Goal: Transaction & Acquisition: Book appointment/travel/reservation

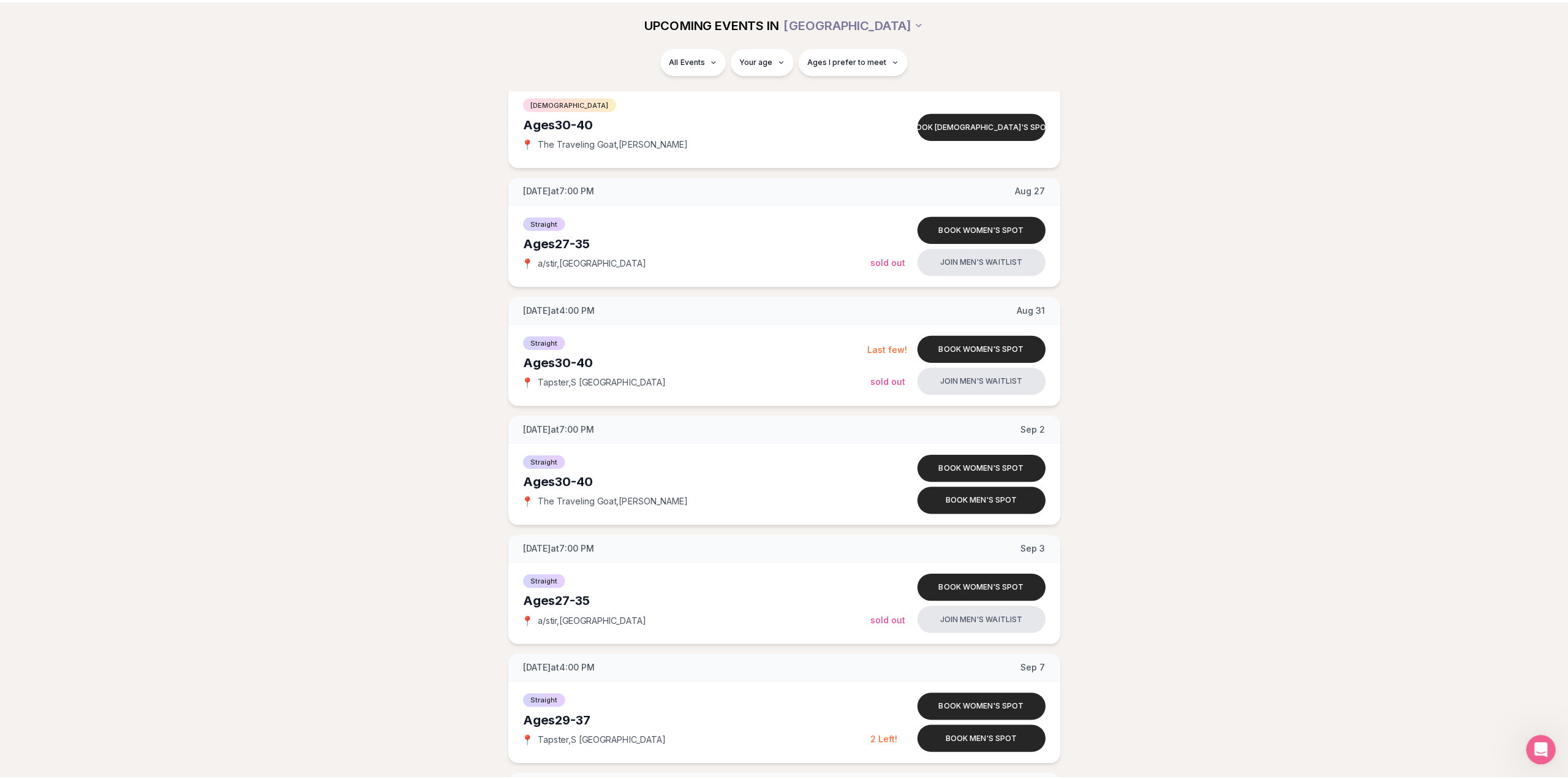
scroll to position [796, 0]
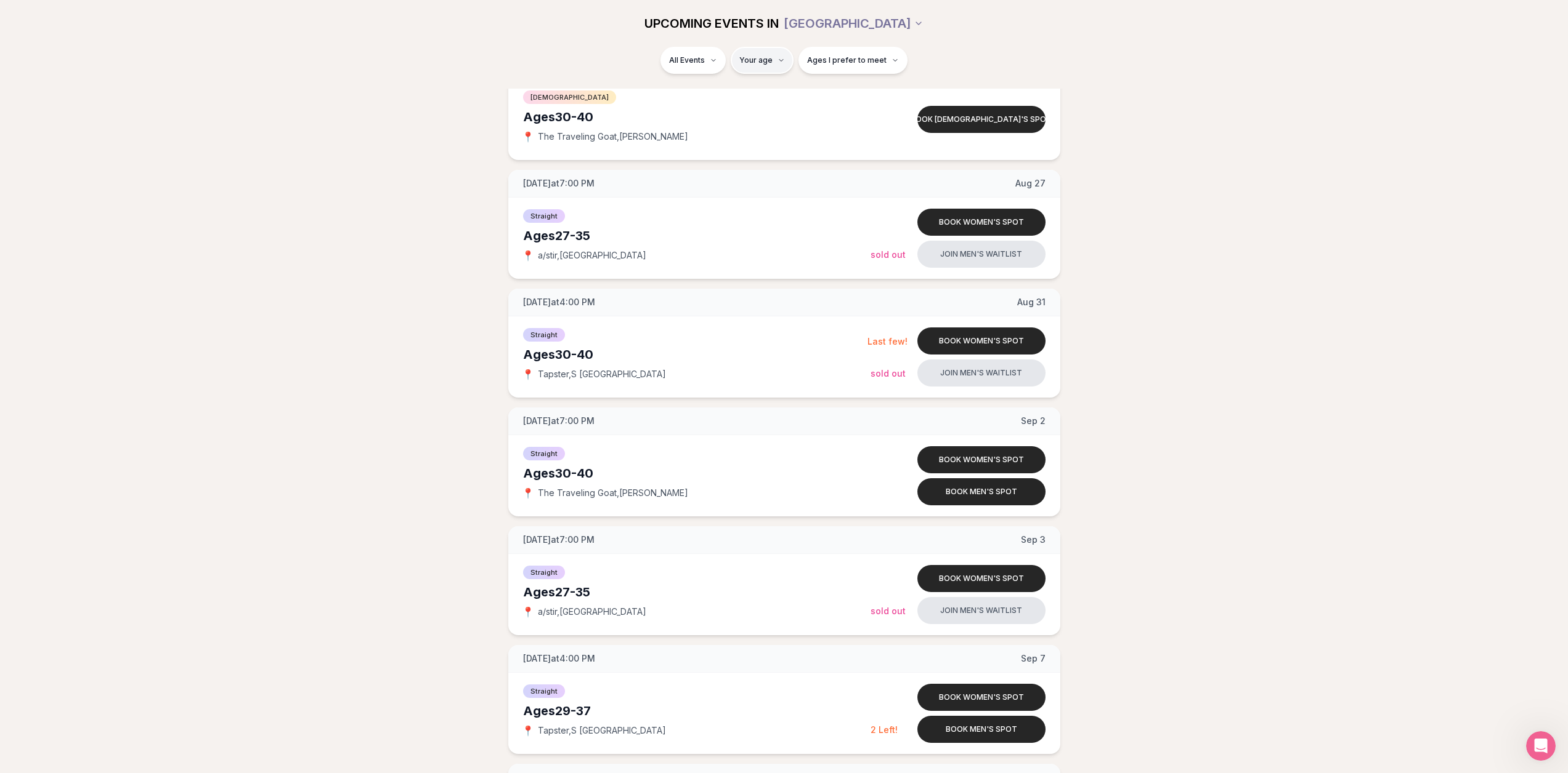
click at [756, 66] on html "Back to home luvvly LOW-PRESSURE SPEED DATING How it Works 💗 3,000 + monthly fi…" at bounding box center [784, 742] width 1568 height 3085
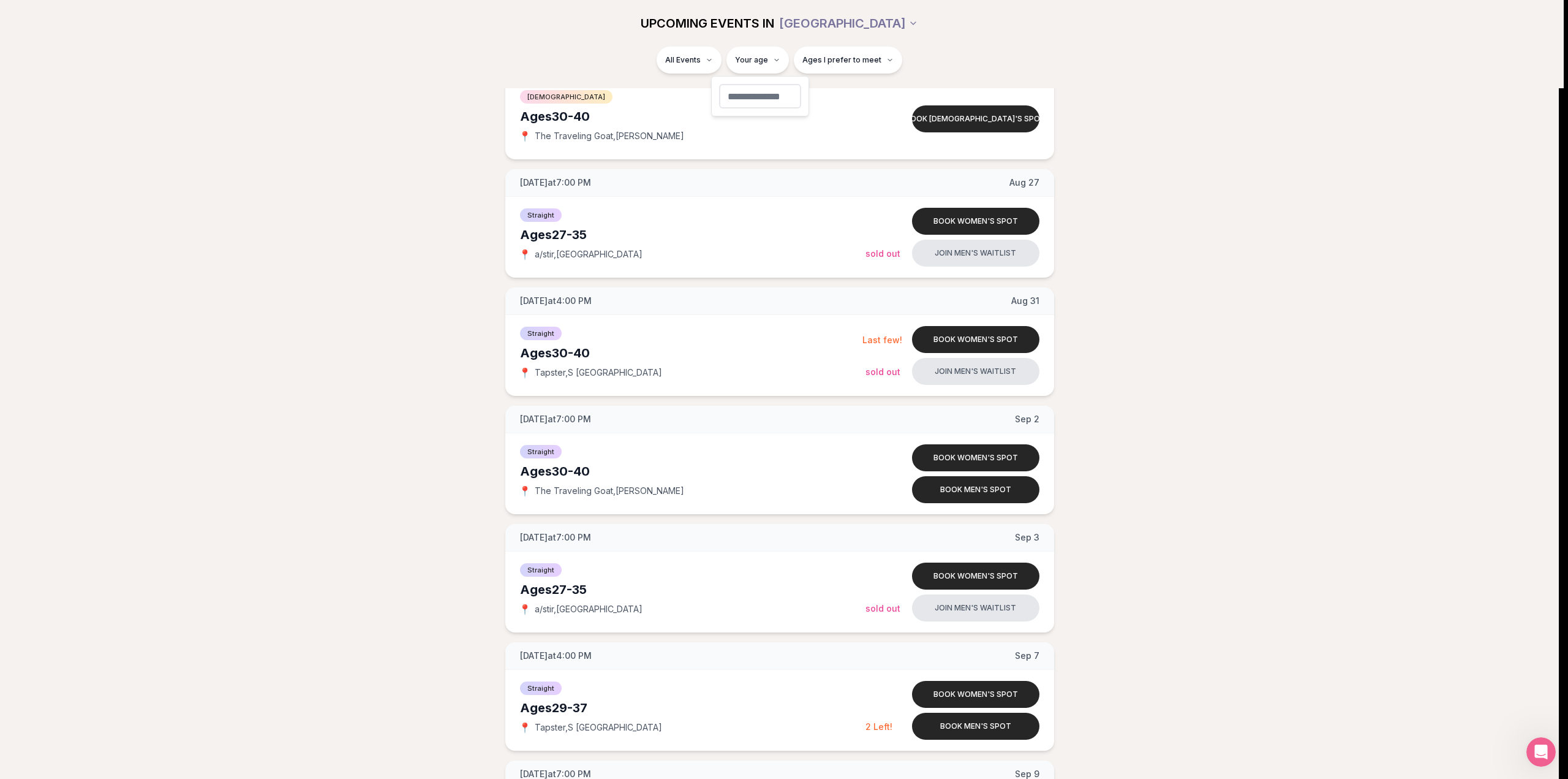
type input "**"
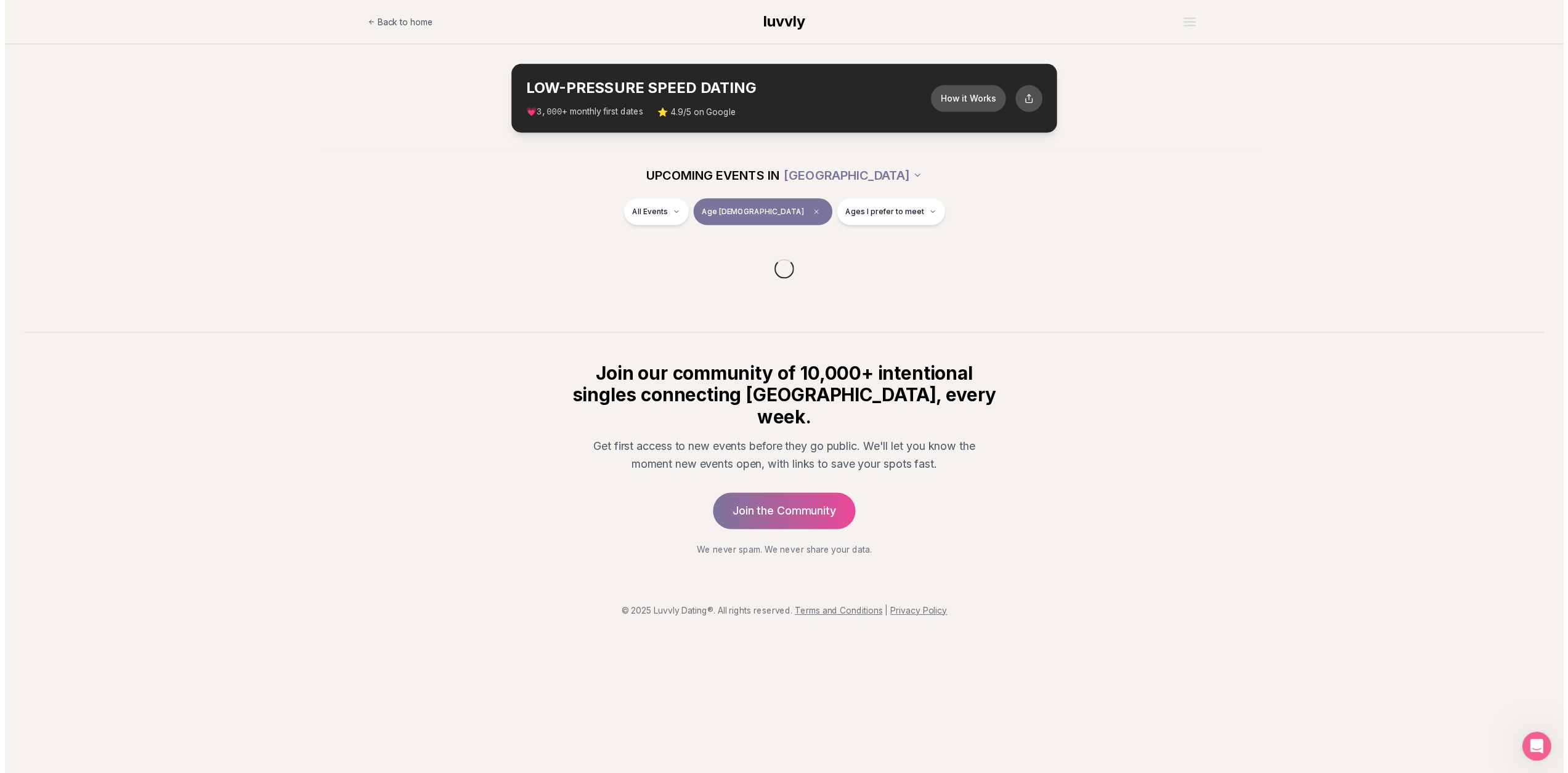
scroll to position [0, 0]
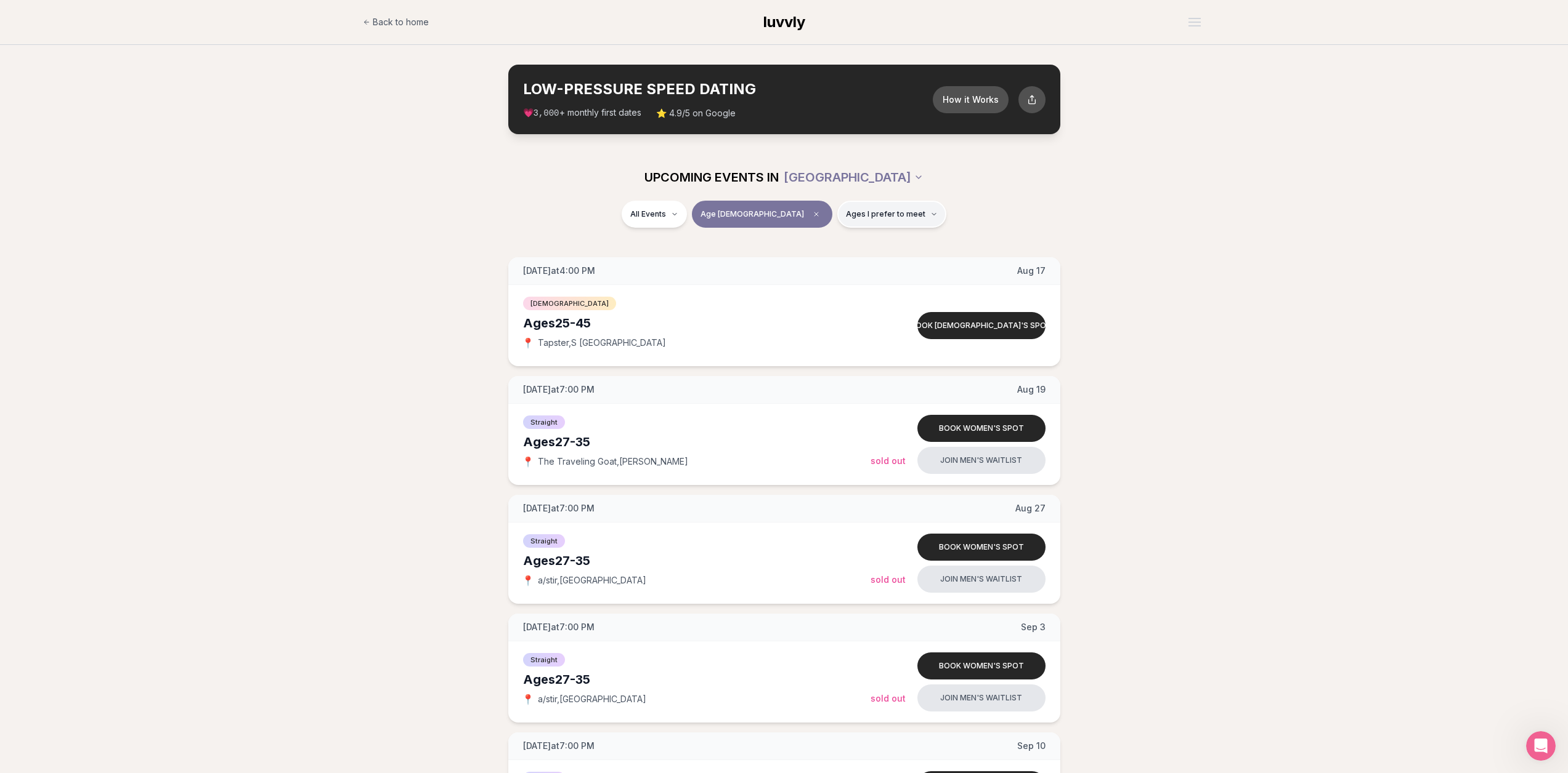
click at [837, 223] on button "Ages I prefer to meet" at bounding box center [892, 214] width 109 height 27
click at [861, 265] on span "Around my age" at bounding box center [846, 262] width 62 height 12
click at [808, 265] on button "Around my age" at bounding box center [803, 261] width 10 height 10
click at [862, 247] on span "Younger than me" at bounding box center [850, 244] width 69 height 12
click at [808, 247] on button "Younger than me" at bounding box center [803, 244] width 10 height 10
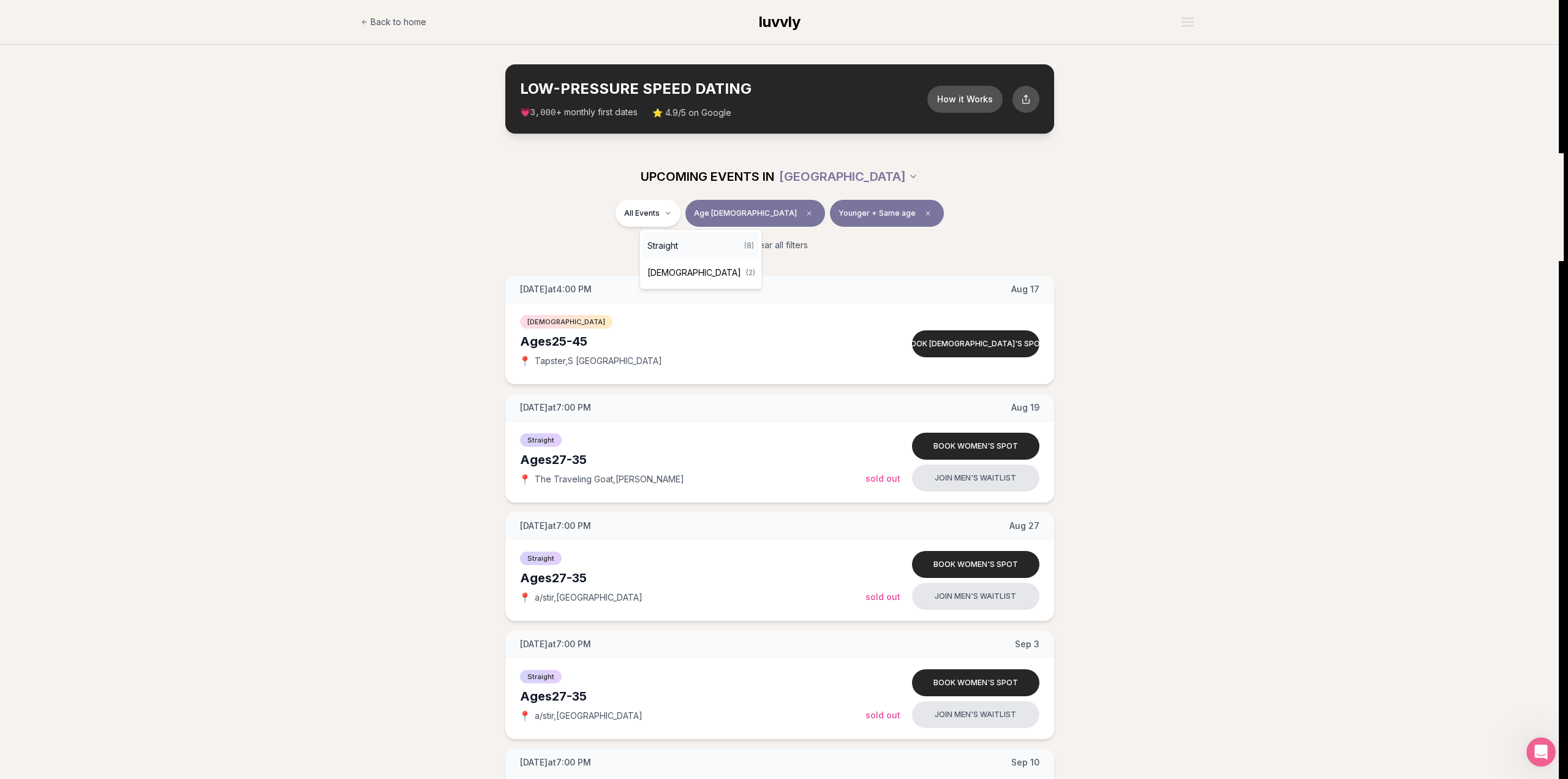
click at [683, 248] on div "Straight ( 8 )" at bounding box center [701, 245] width 117 height 27
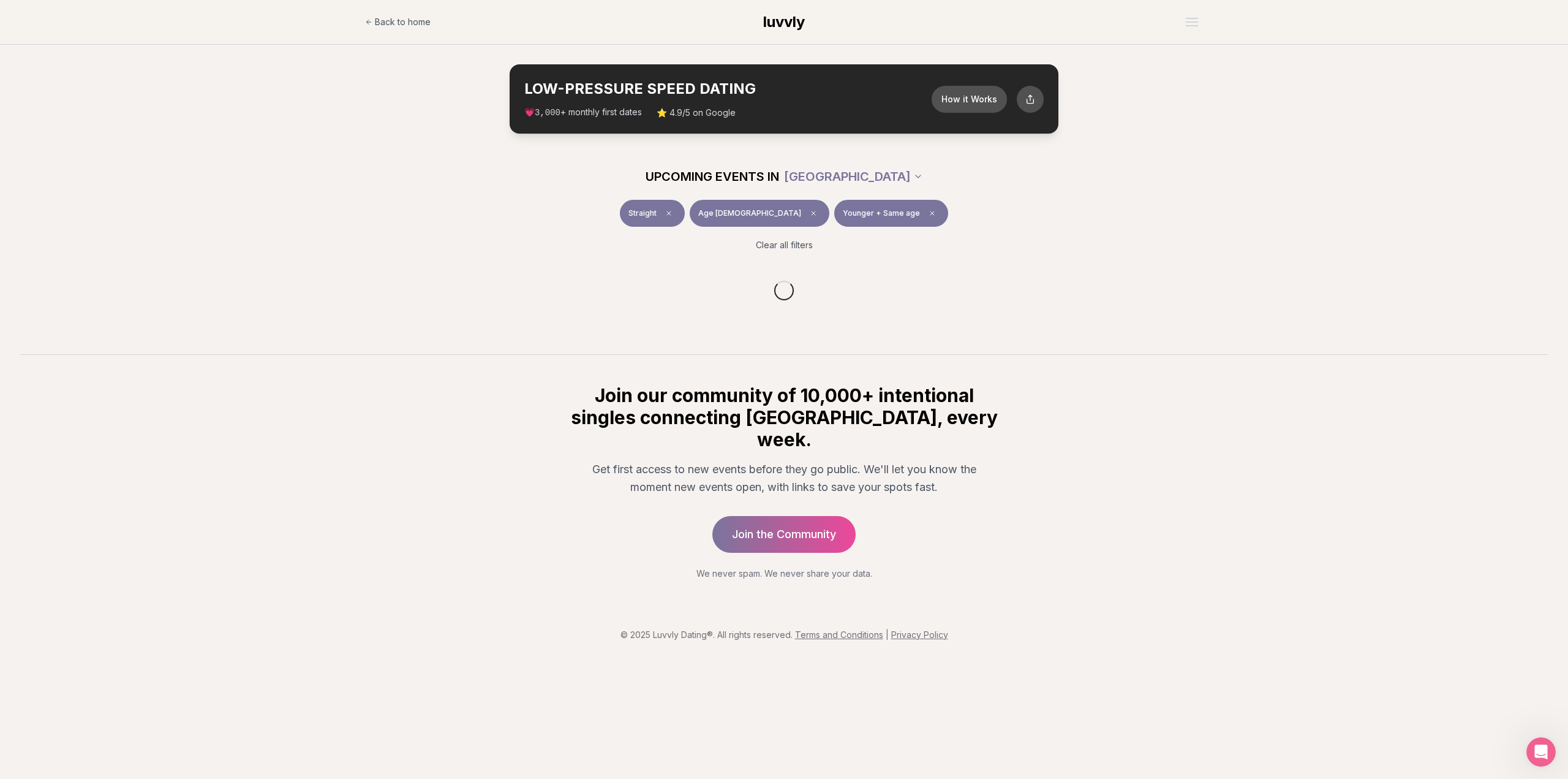
click at [429, 250] on div "Straight Age [DEMOGRAPHIC_DATA] Younger + Same age Clear all filters" at bounding box center [784, 230] width 1568 height 61
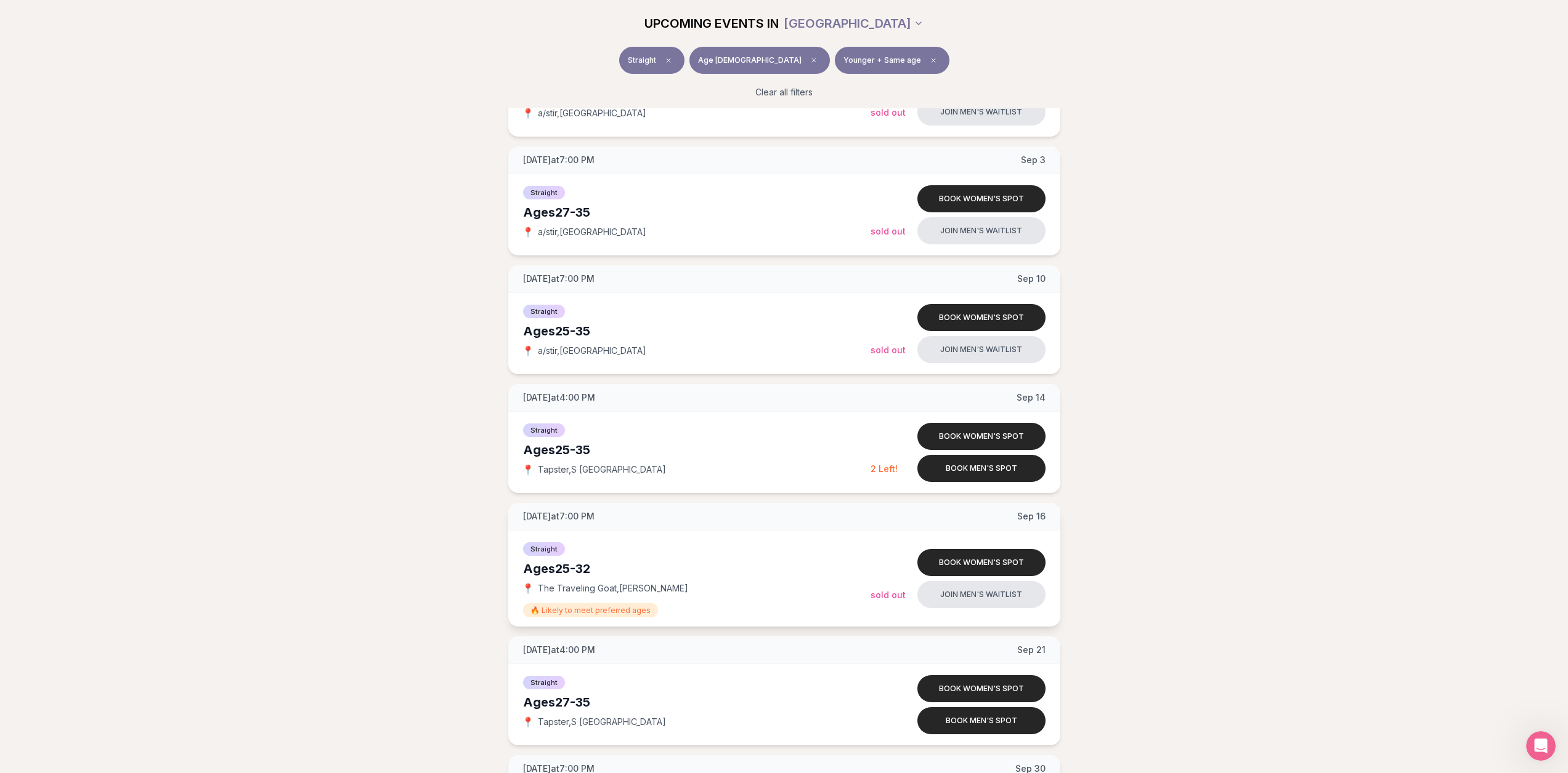
scroll to position [369, 0]
click at [959, 467] on button "Book men's spot" at bounding box center [981, 467] width 128 height 27
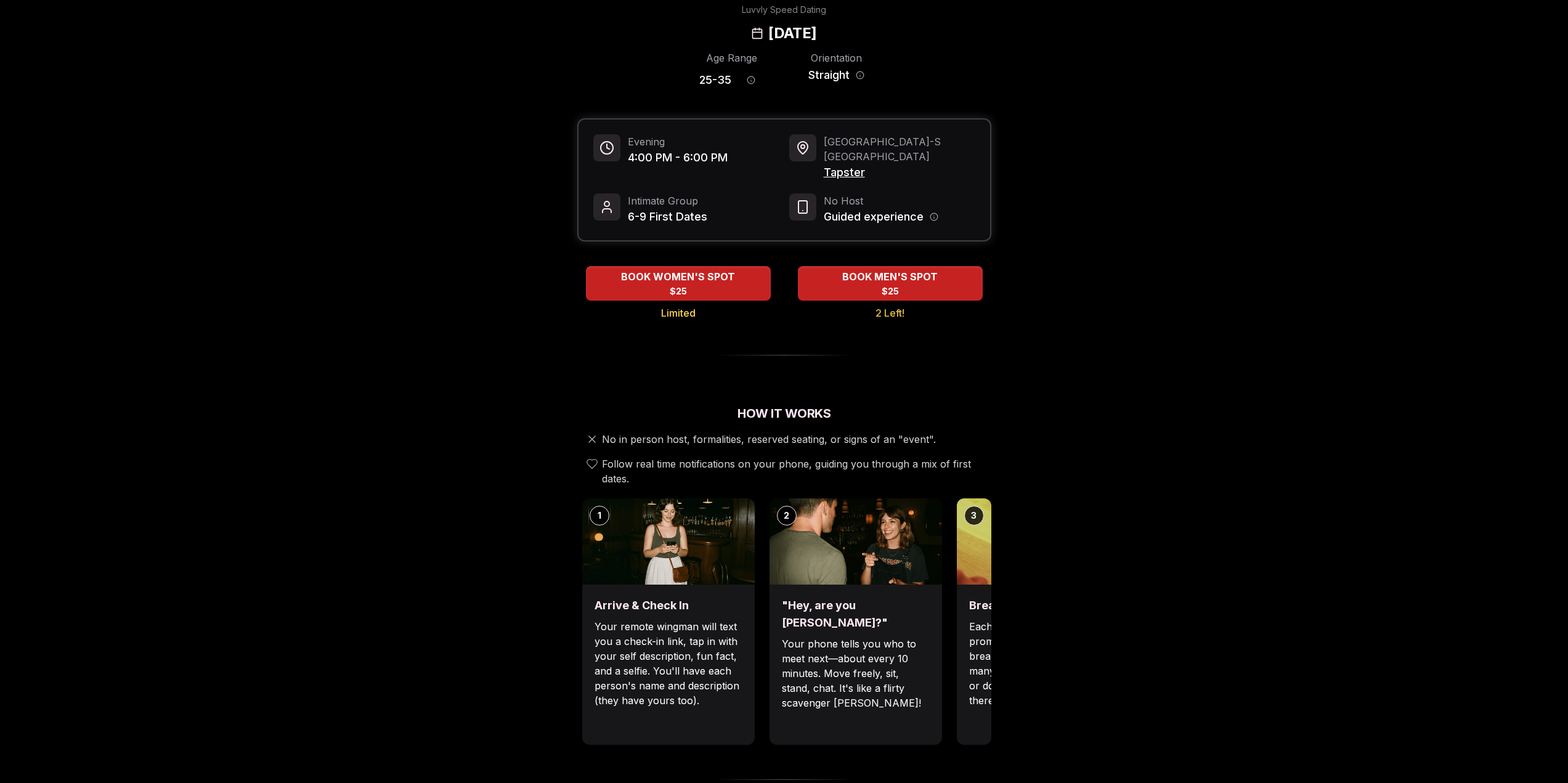
scroll to position [62, 0]
click at [974, 511] on img at bounding box center [1042, 541] width 172 height 86
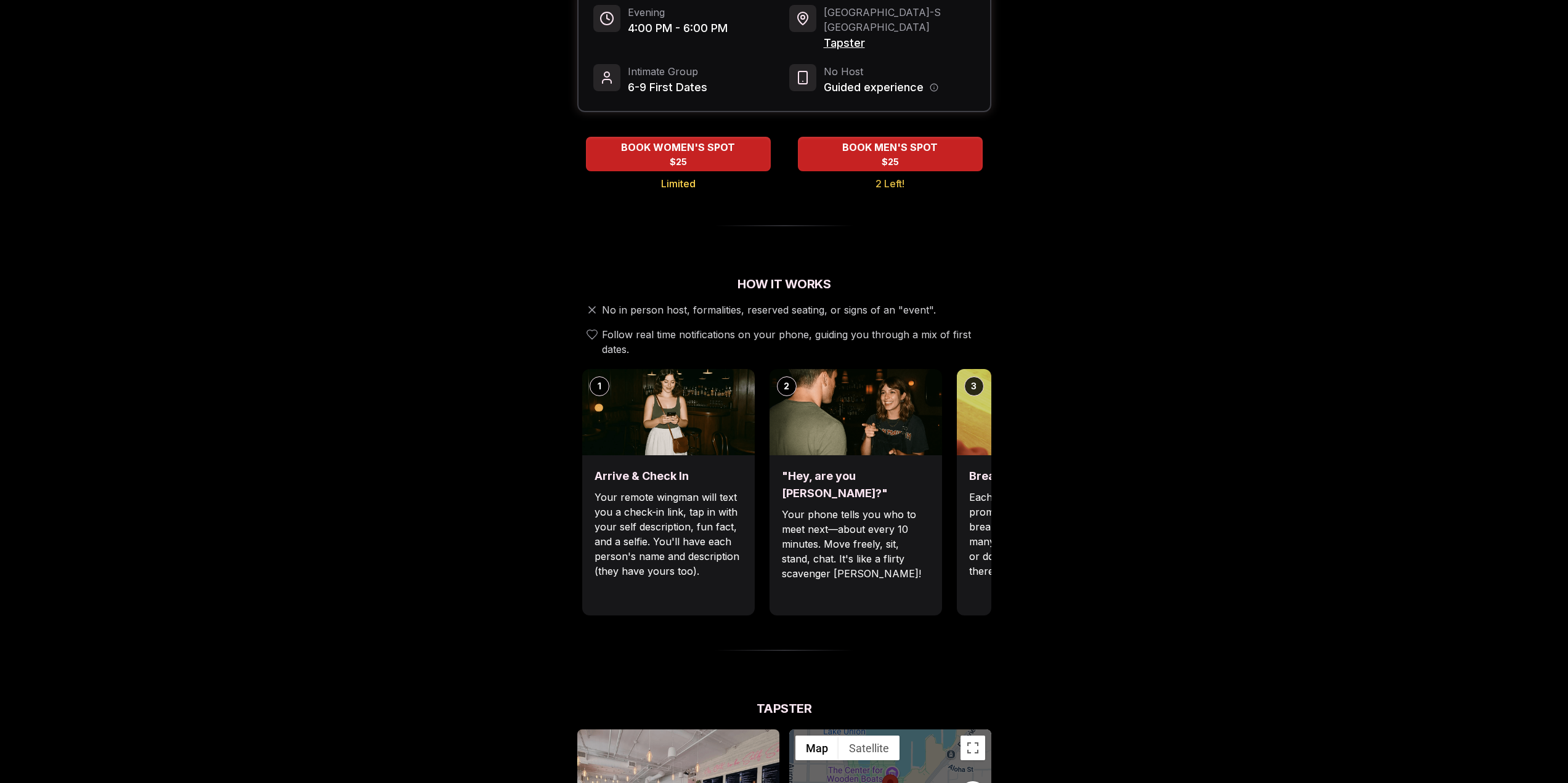
scroll to position [185, 0]
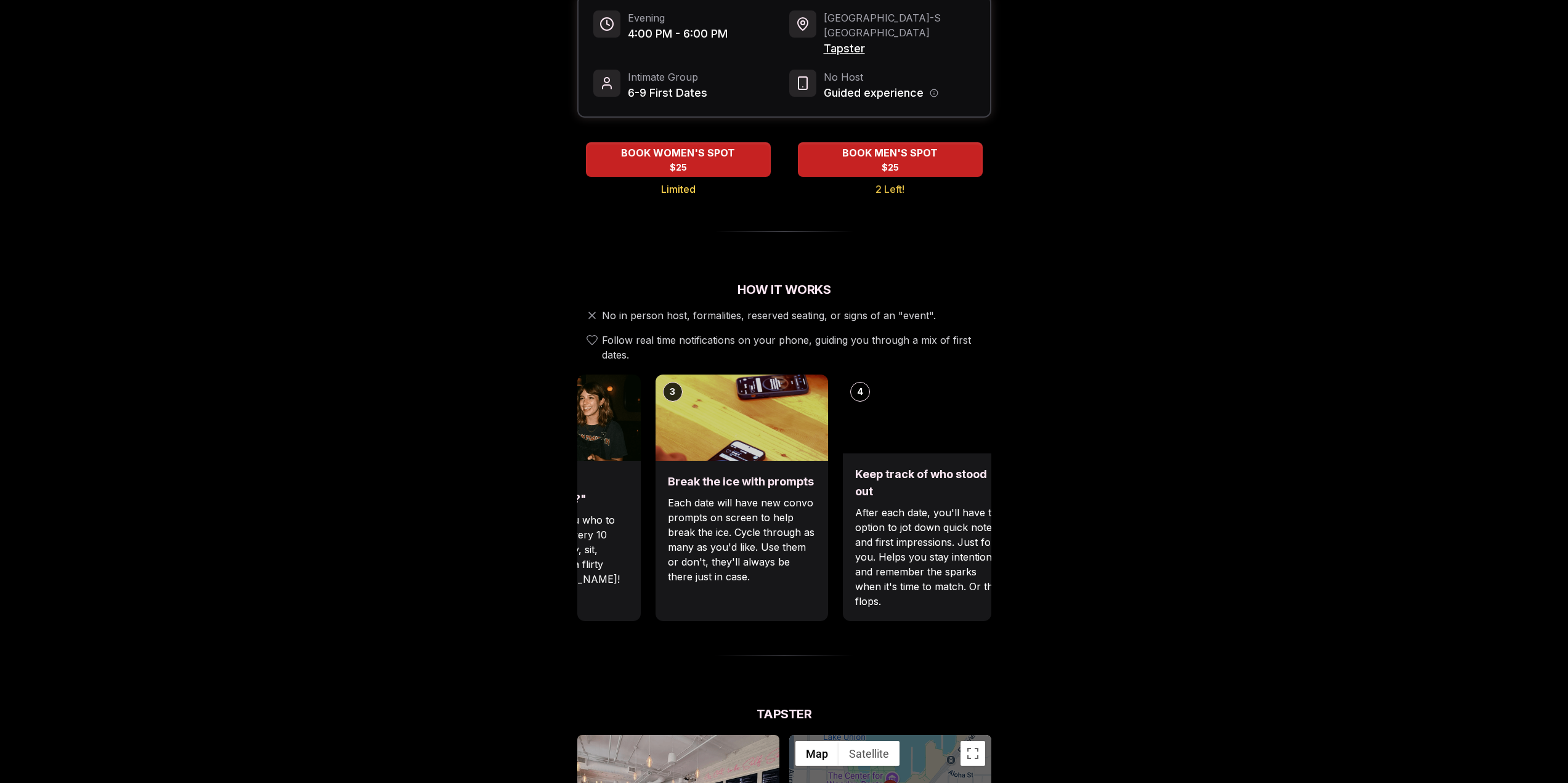
click at [644, 531] on div "1 Arrive & Check In Your remote wingman will text you a check-in link, tap in w…" at bounding box center [483, 497] width 414 height 246
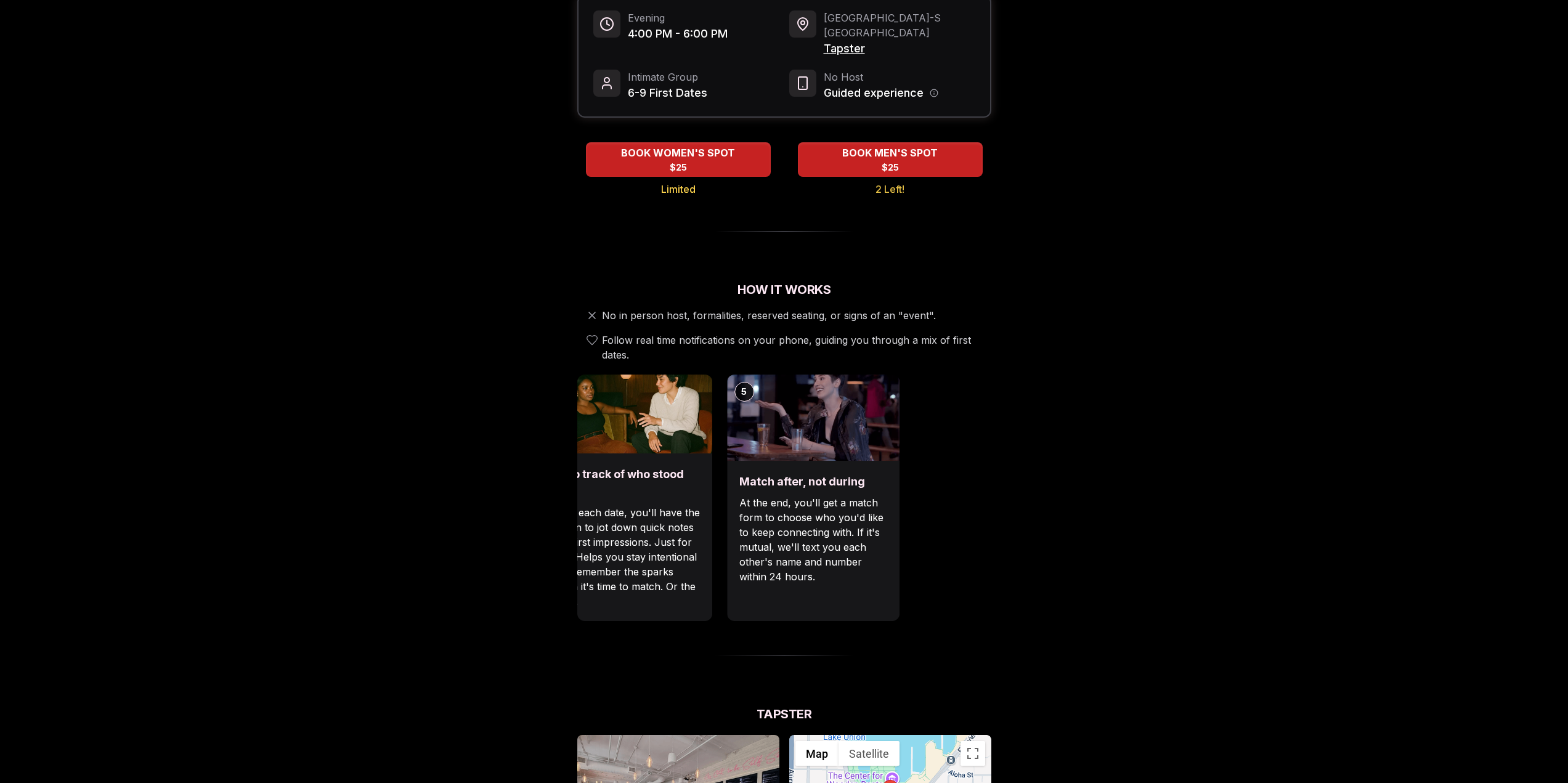
click at [572, 507] on div "Luvvly Speed Dating [DATE] Age Range 25 - 35 Orientation Straight Evening 4:00 …" at bounding box center [784, 645] width 843 height 1531
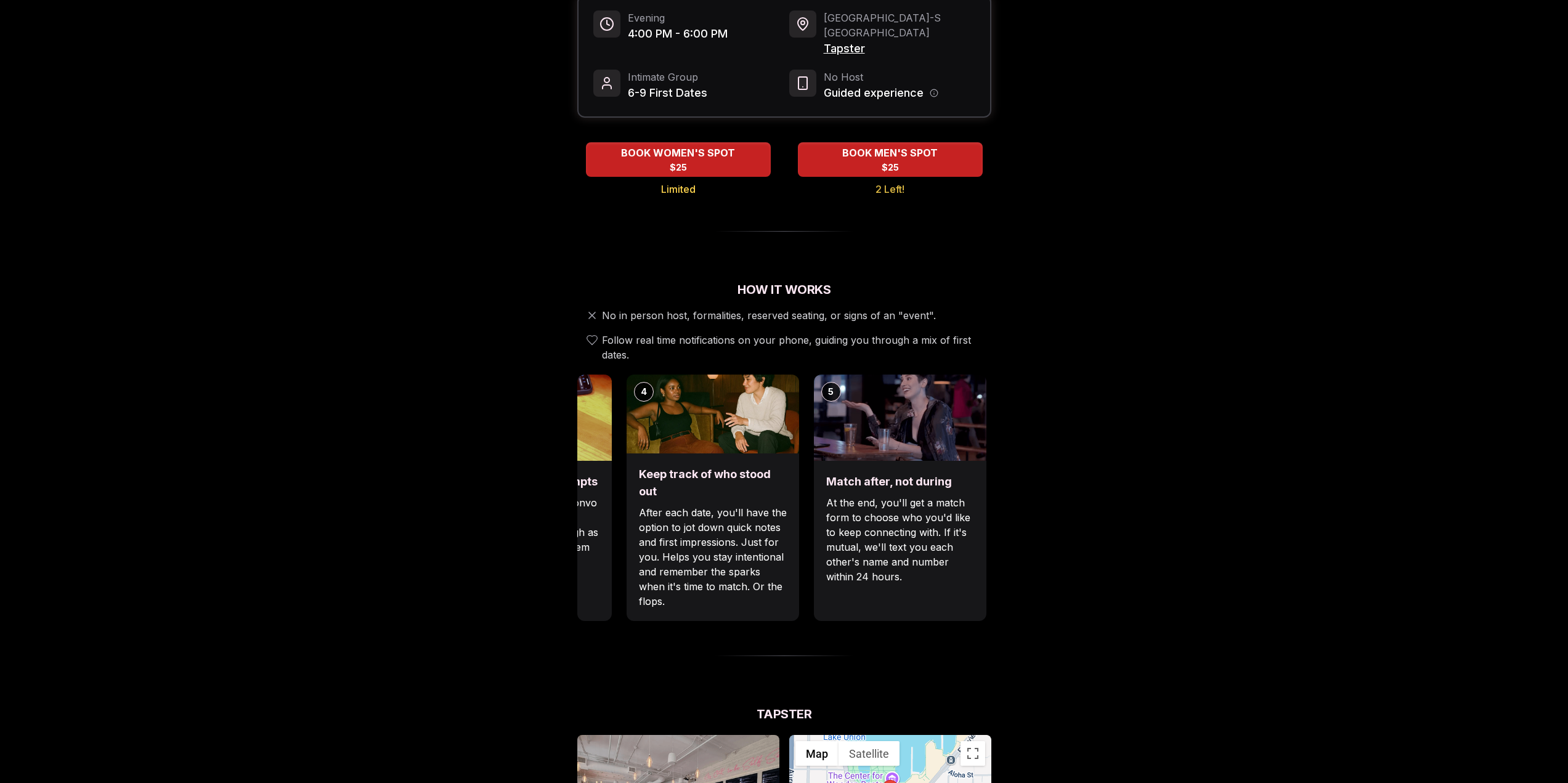
click at [566, 517] on div "Luvvly Speed Dating [DATE] Age Range 25 - 35 Orientation Straight Evening 4:00 …" at bounding box center [784, 645] width 843 height 1531
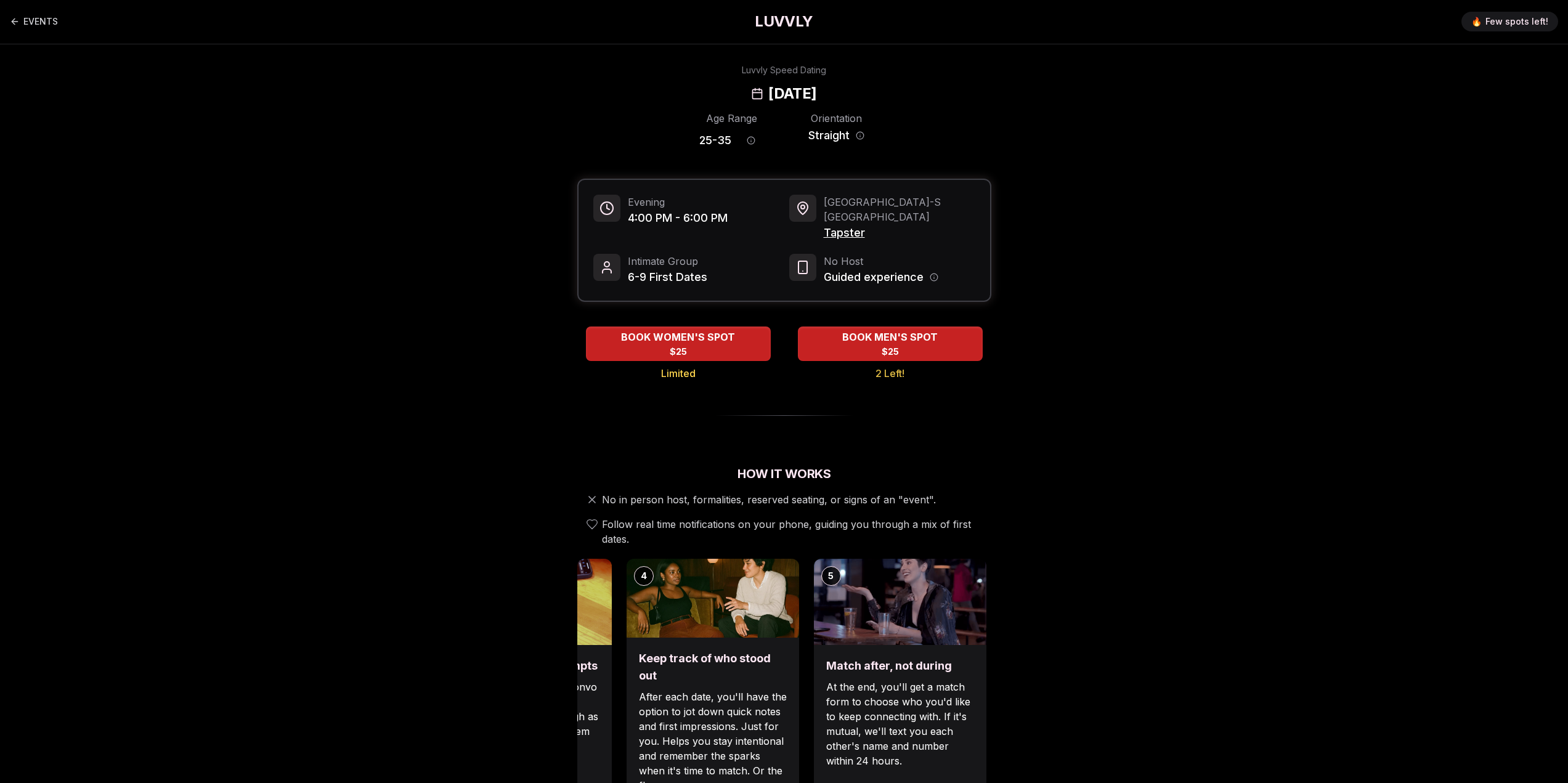
scroll to position [0, 0]
